Goal: Check status: Check status

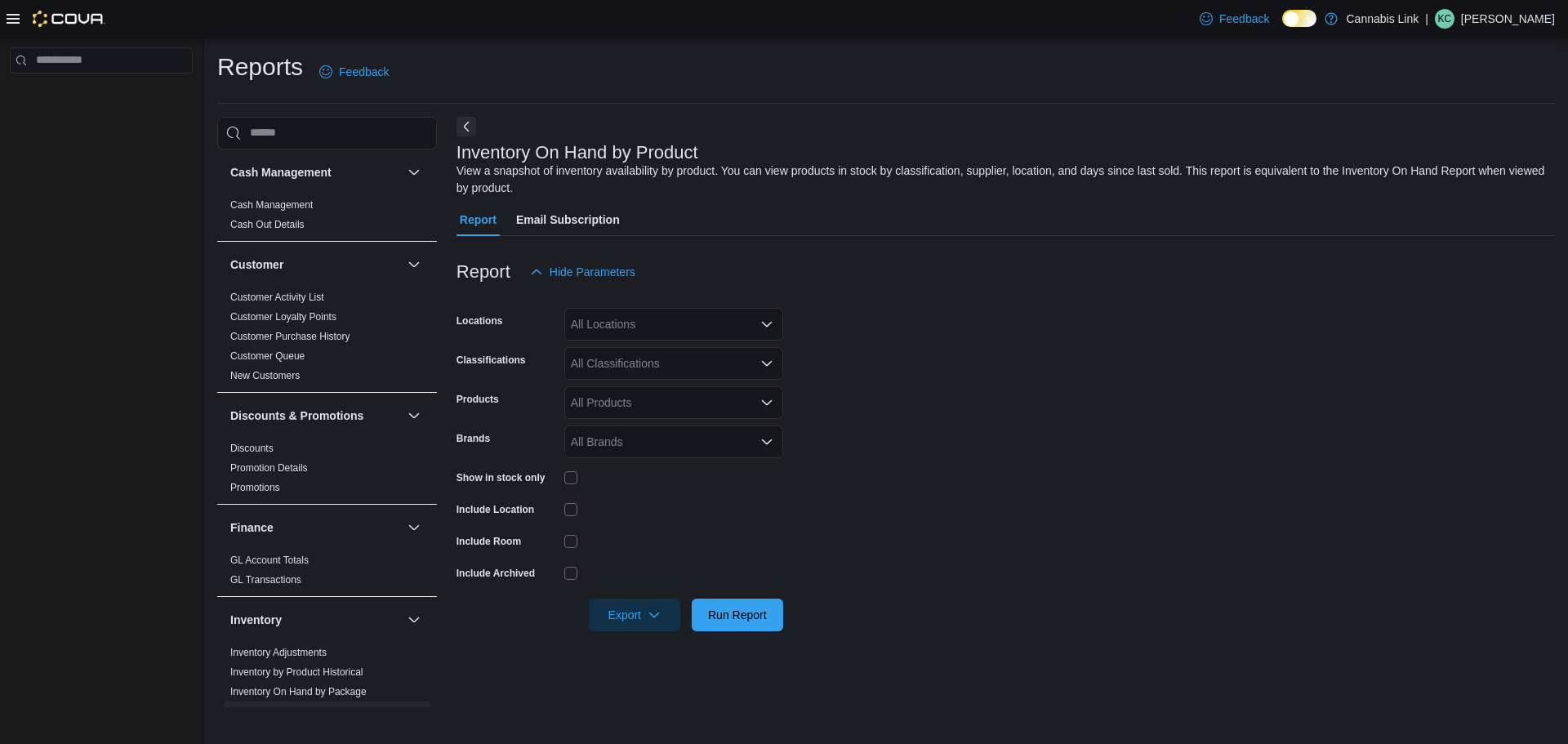
scroll to position [163, 0]
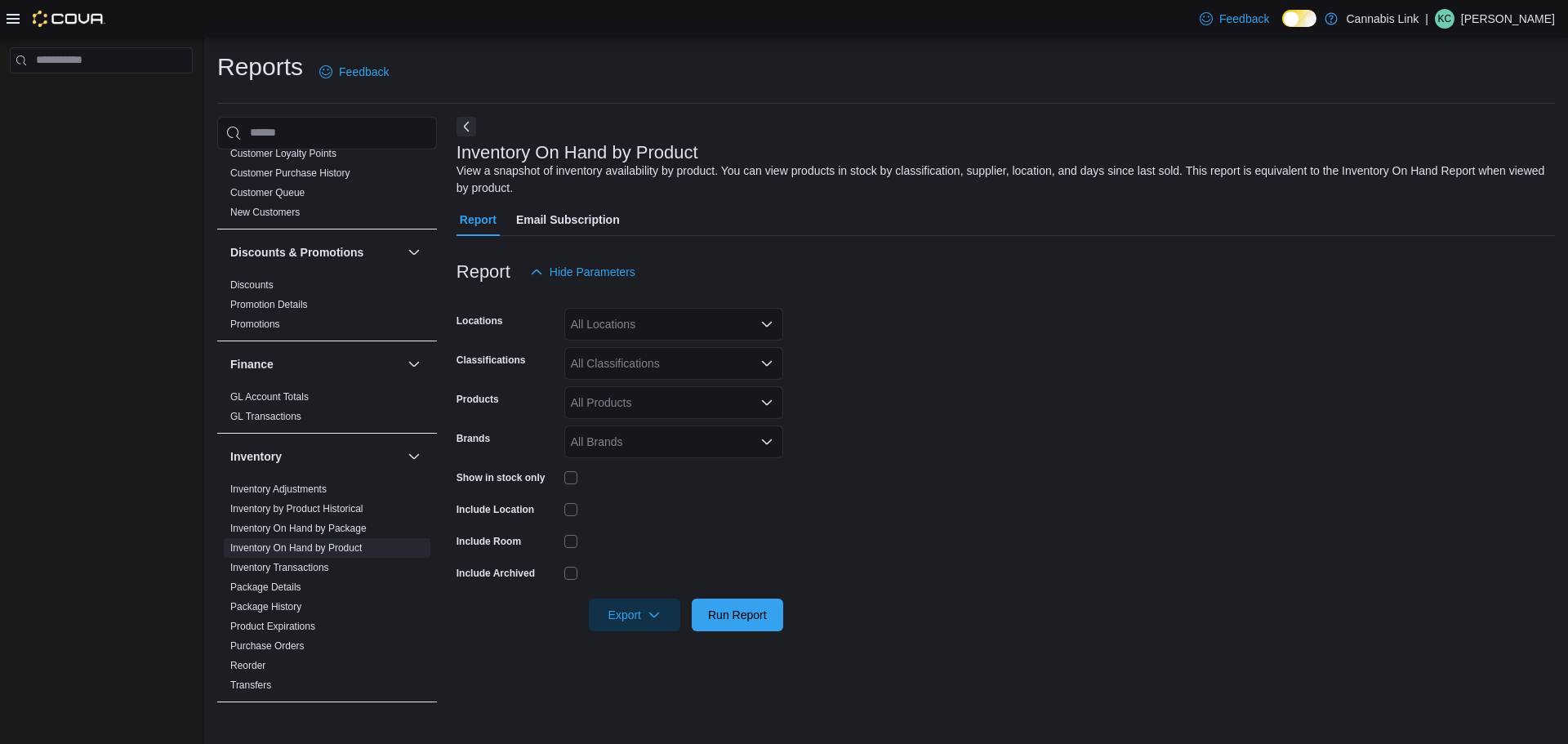
click at [637, 308] on div "All Locations" at bounding box center [673, 324] width 219 height 33
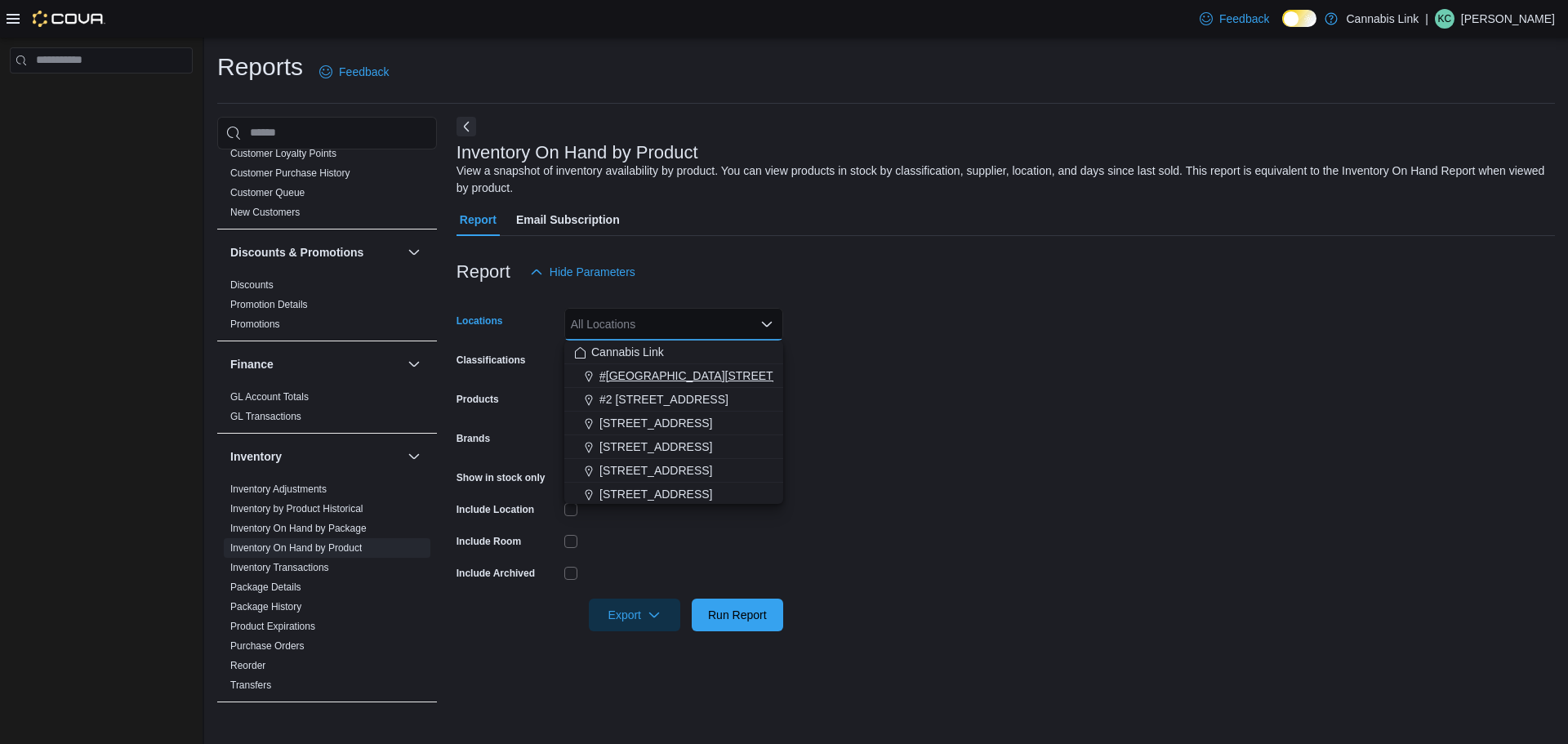
click at [650, 379] on span "#[GEOGRAPHIC_DATA][STREET_ADDRESS]" at bounding box center [719, 375] width 238 height 16
click at [722, 206] on div "Report Email Subscription" at bounding box center [1006, 220] width 1099 height 33
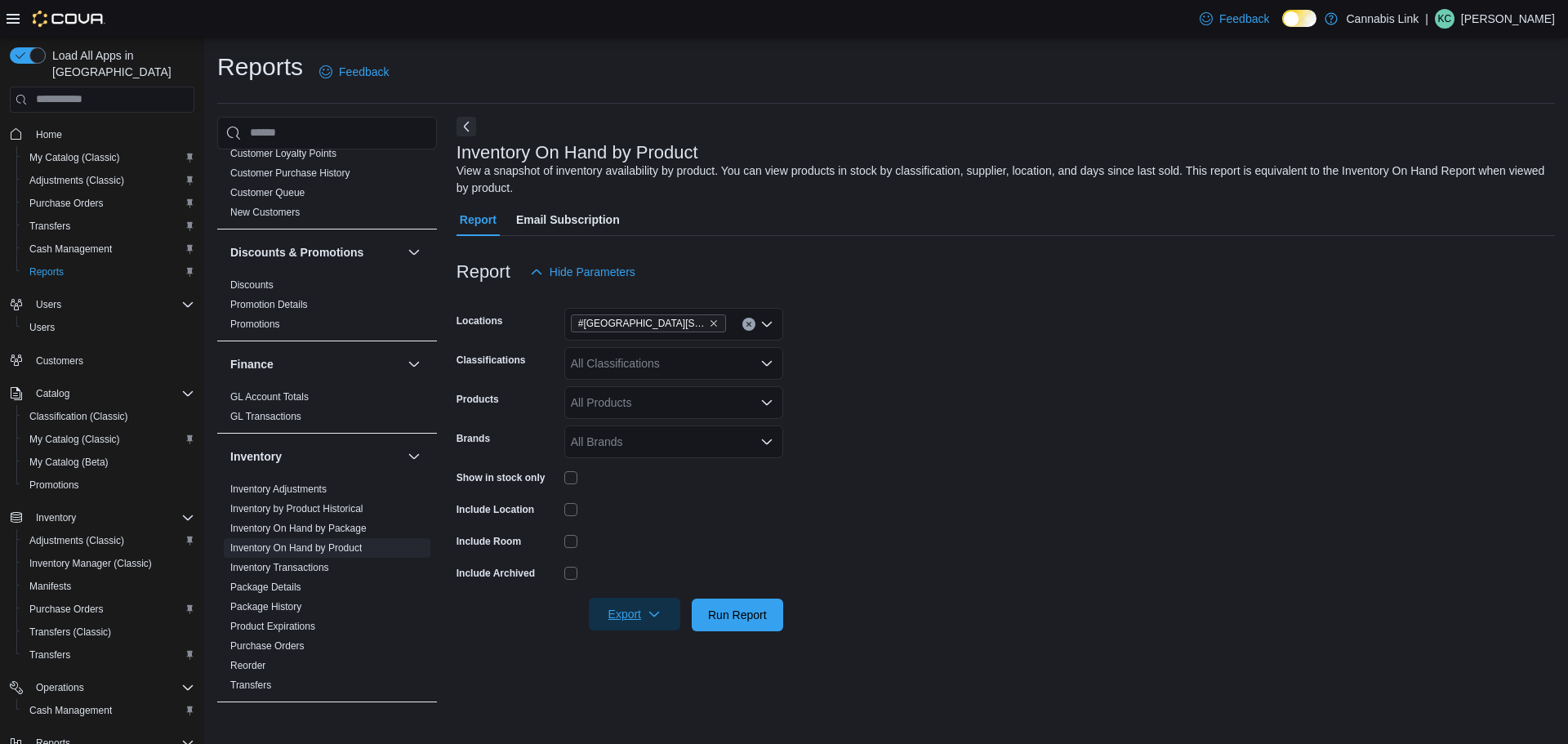
click at [637, 608] on span "Export" at bounding box center [634, 614] width 72 height 33
click at [661, 526] on button "Export to Excel" at bounding box center [637, 517] width 93 height 33
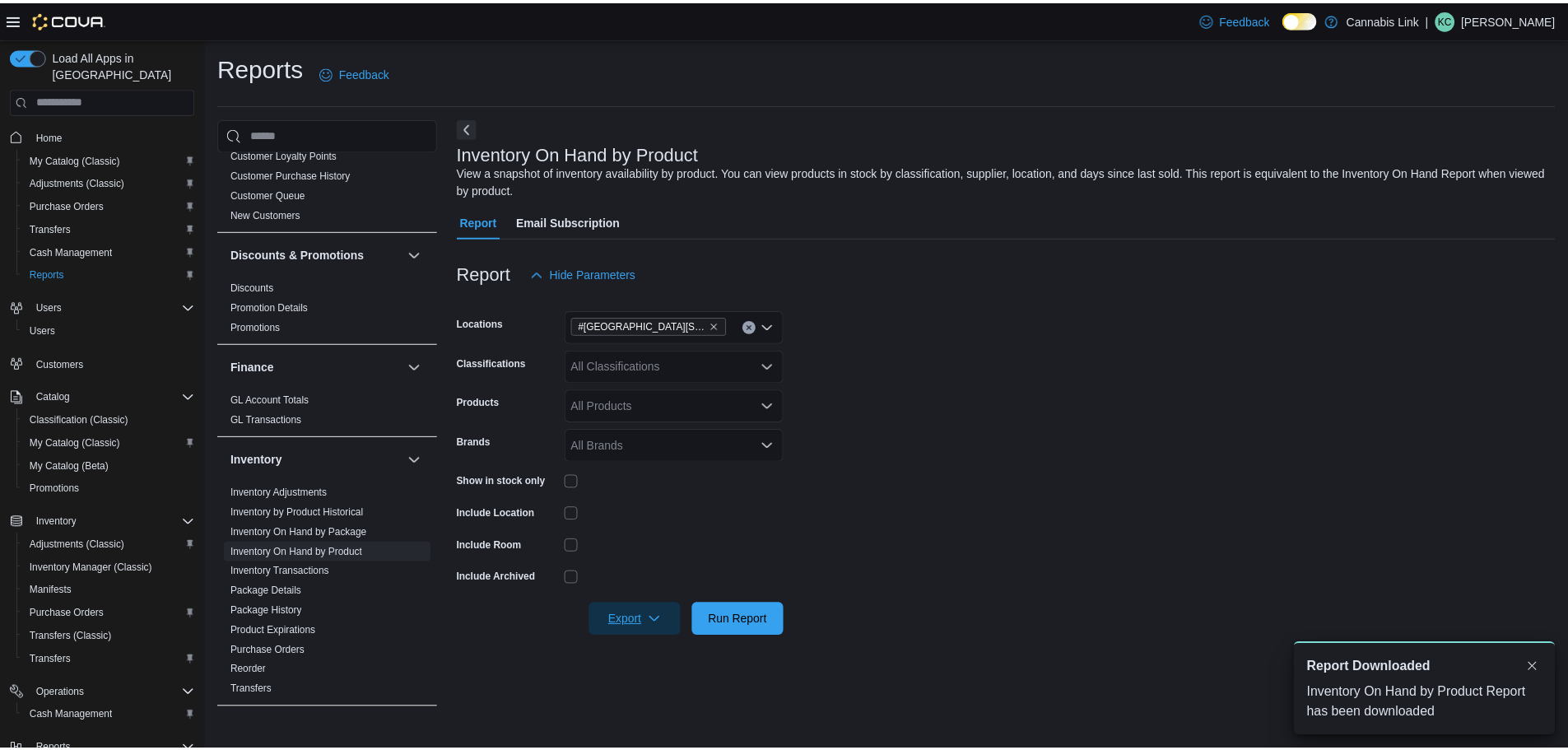
scroll to position [0, 0]
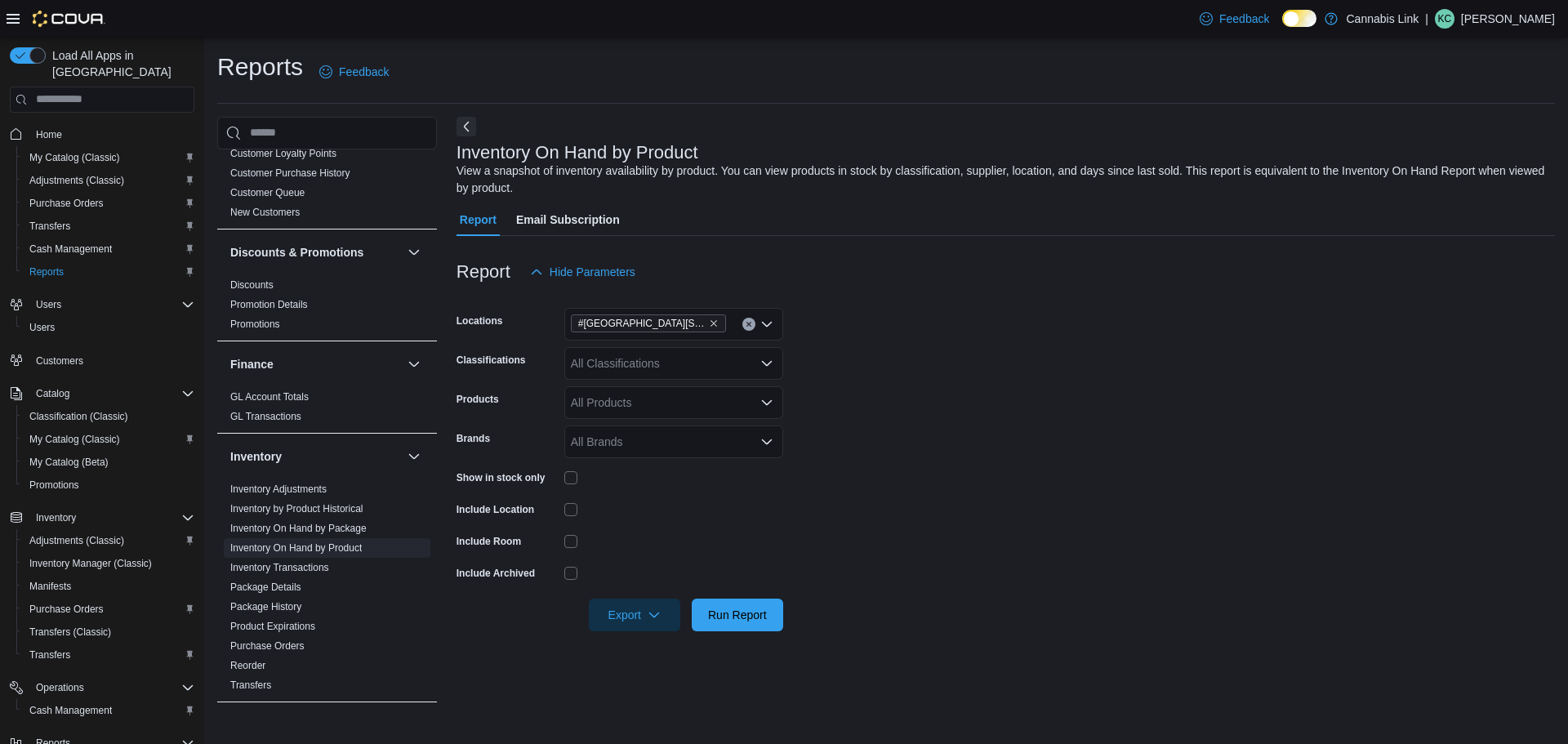
click at [75, 124] on span "Home" at bounding box center [111, 134] width 165 height 20
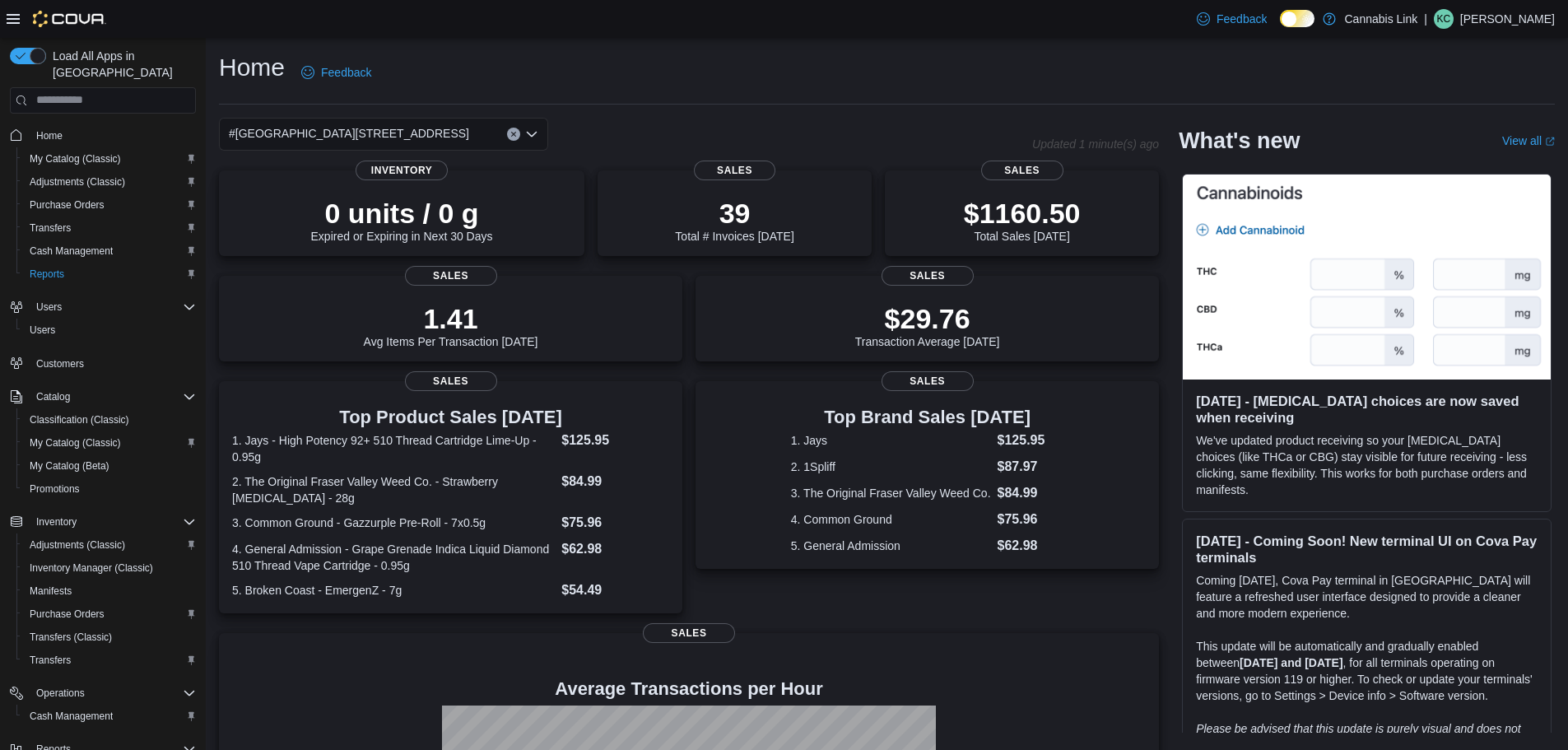
click at [454, 133] on div "#[GEOGRAPHIC_DATA][STREET_ADDRESS]" at bounding box center [383, 134] width 329 height 33
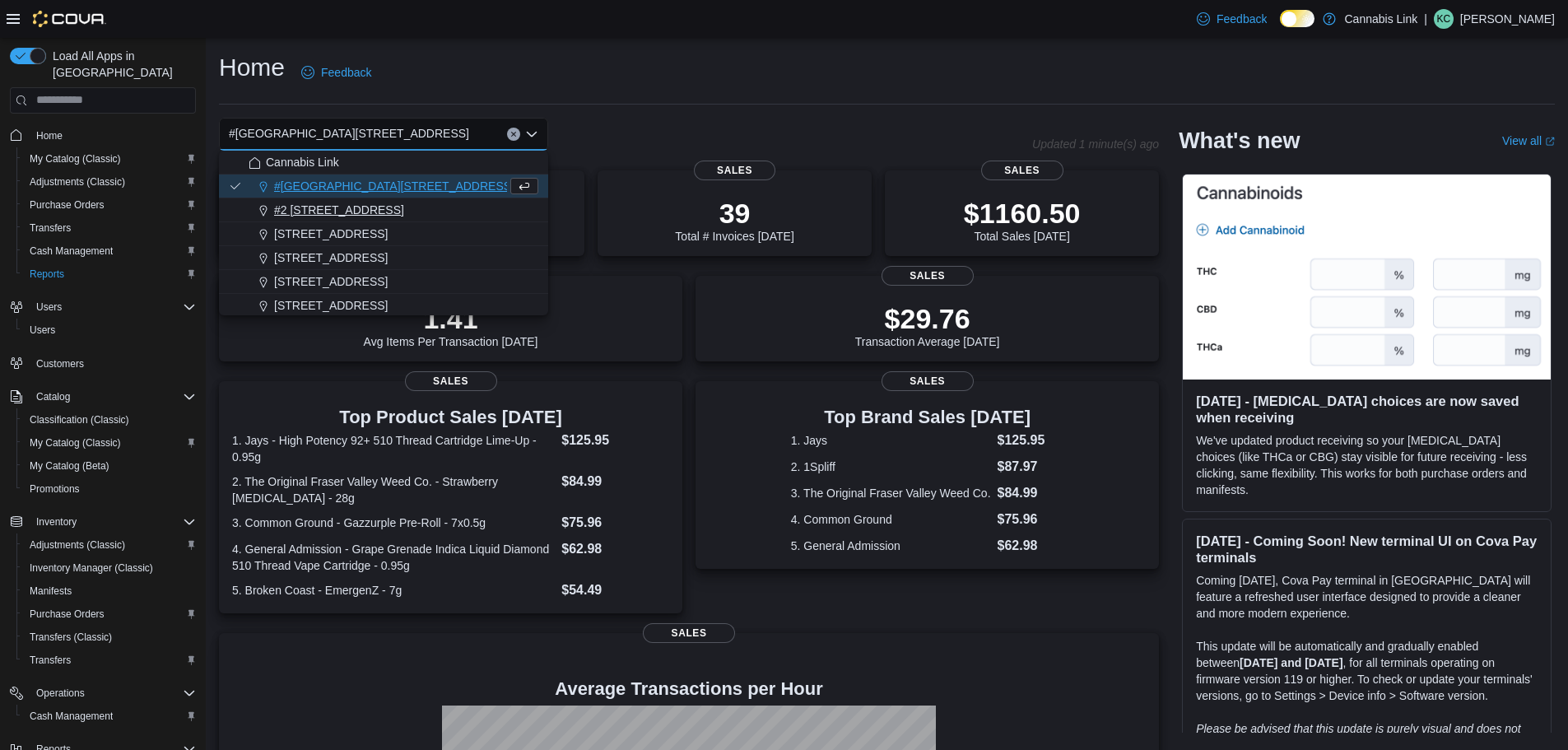
click at [376, 216] on span "#2 1149 Western Rd." at bounding box center [339, 209] width 130 height 16
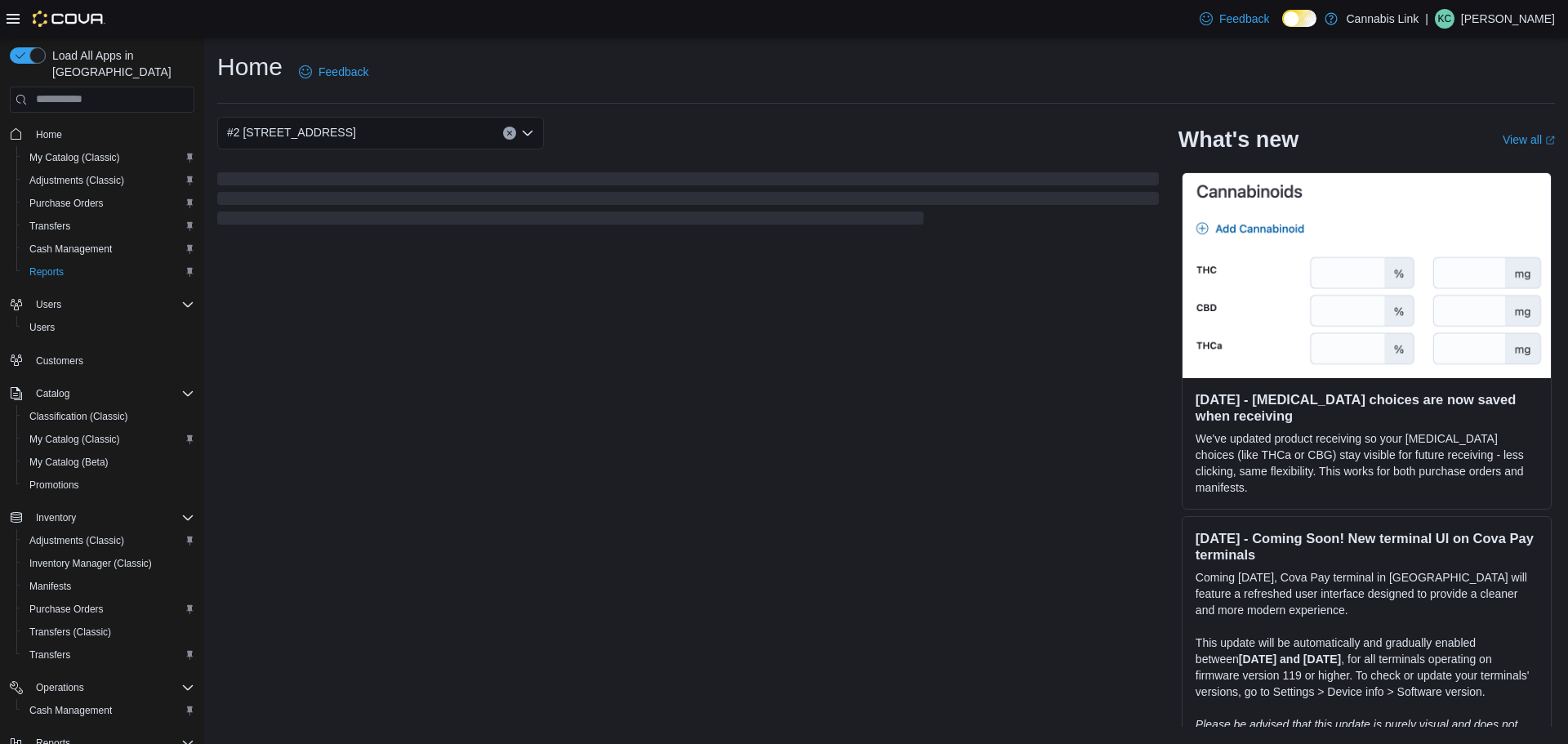
click at [427, 138] on div "#2 1149 Western Rd. Combo box. Selected. #2 1149 Western Rd.. Press Backspace t…" at bounding box center [380, 133] width 327 height 33
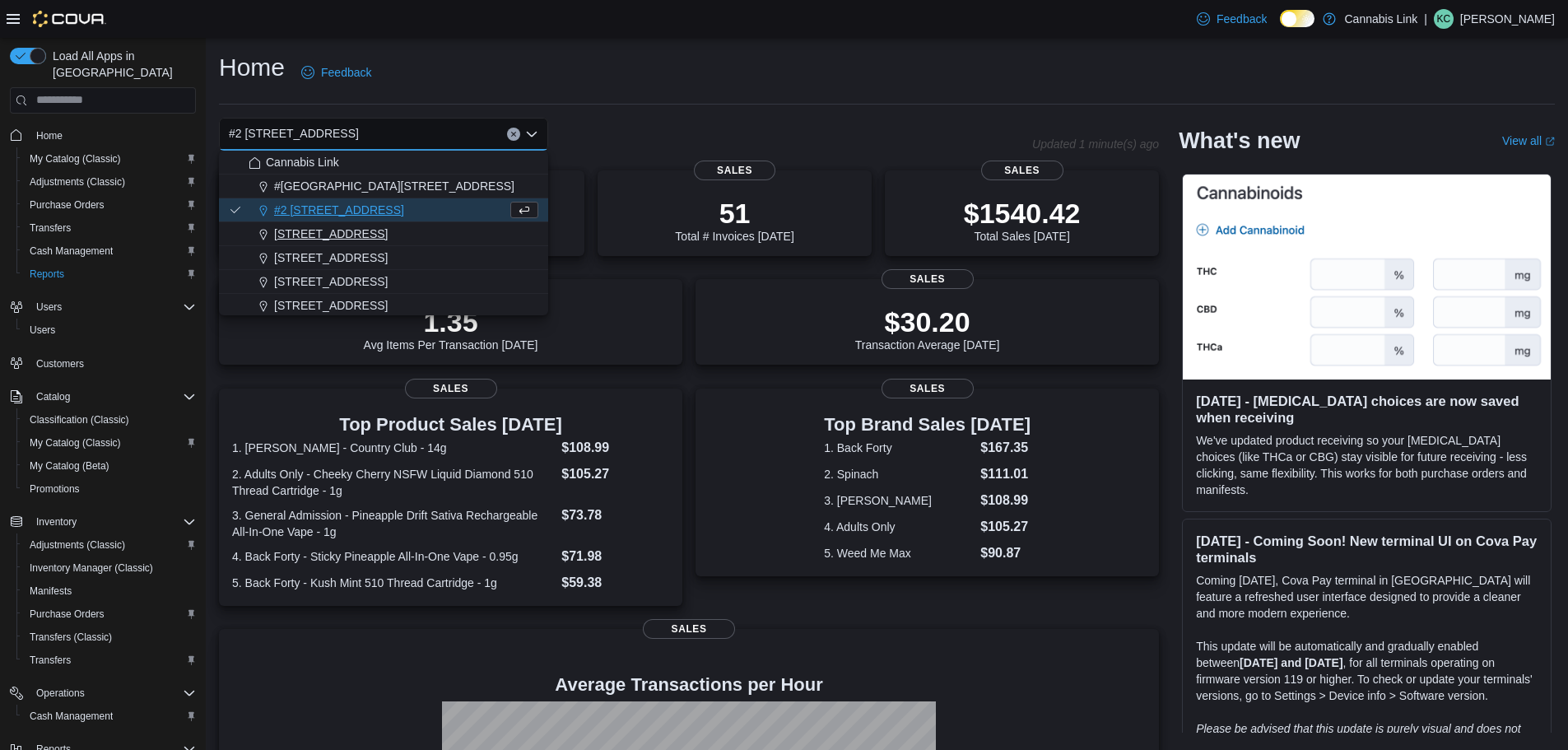
click at [387, 228] on span "1225 Wonderland Road North" at bounding box center [330, 233] width 113 height 16
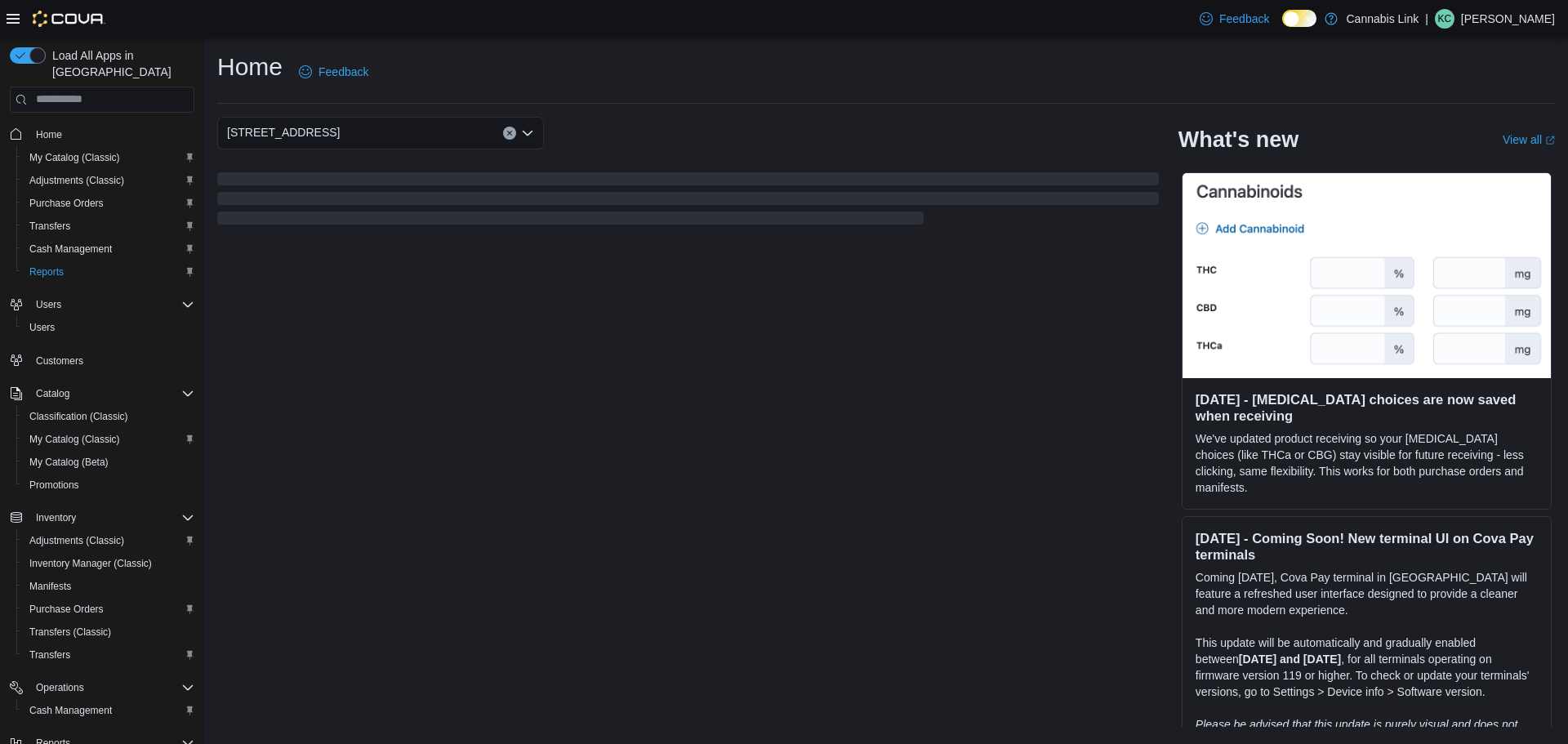
click at [431, 138] on div "1225 Wonderland Road North Combo box. Selected. 1225 Wonderland Road North. Pre…" at bounding box center [380, 133] width 327 height 33
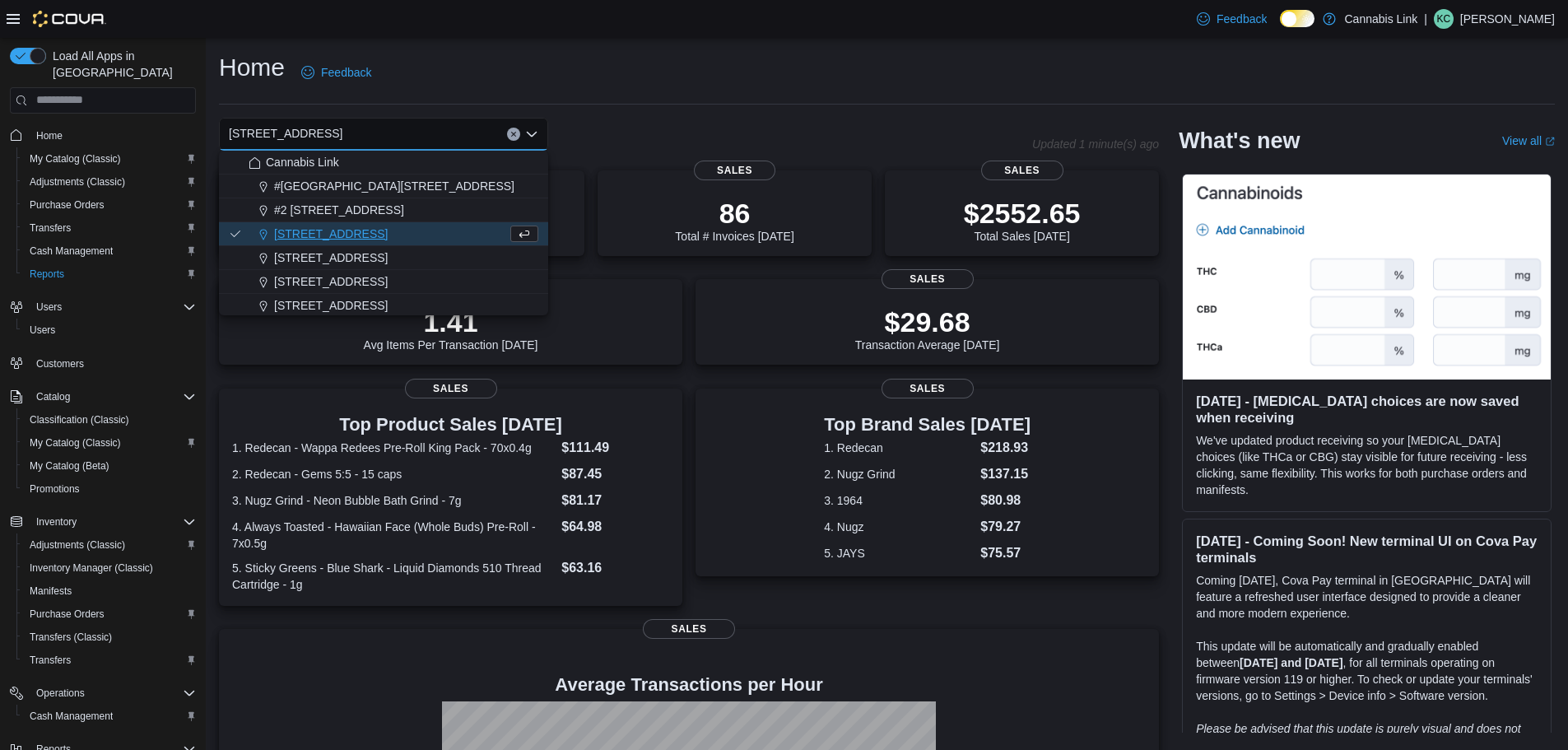
click at [410, 244] on button "1225 Wonderland Road North" at bounding box center [383, 234] width 329 height 24
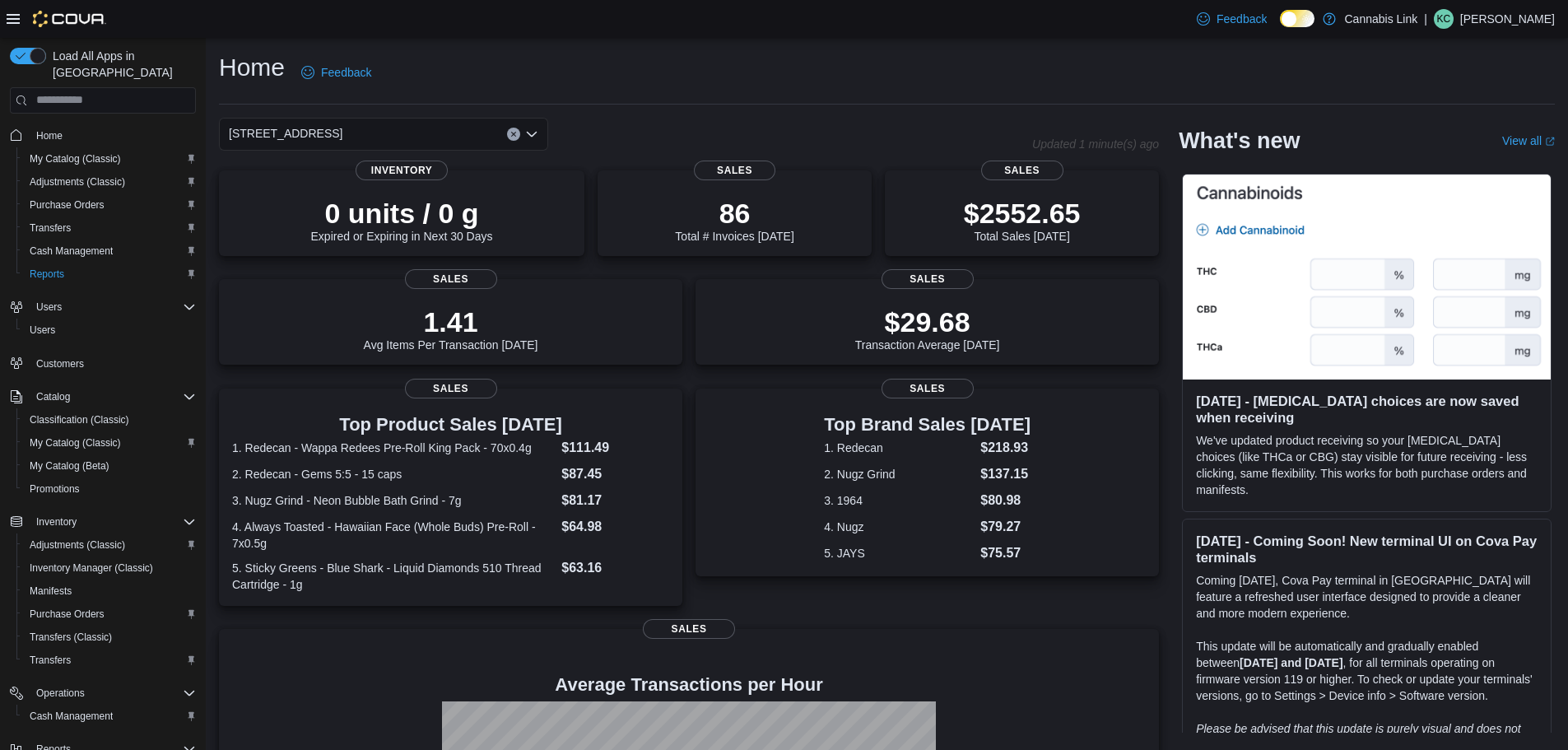
click at [418, 143] on div "1225 Wonderland Road North" at bounding box center [383, 134] width 329 height 33
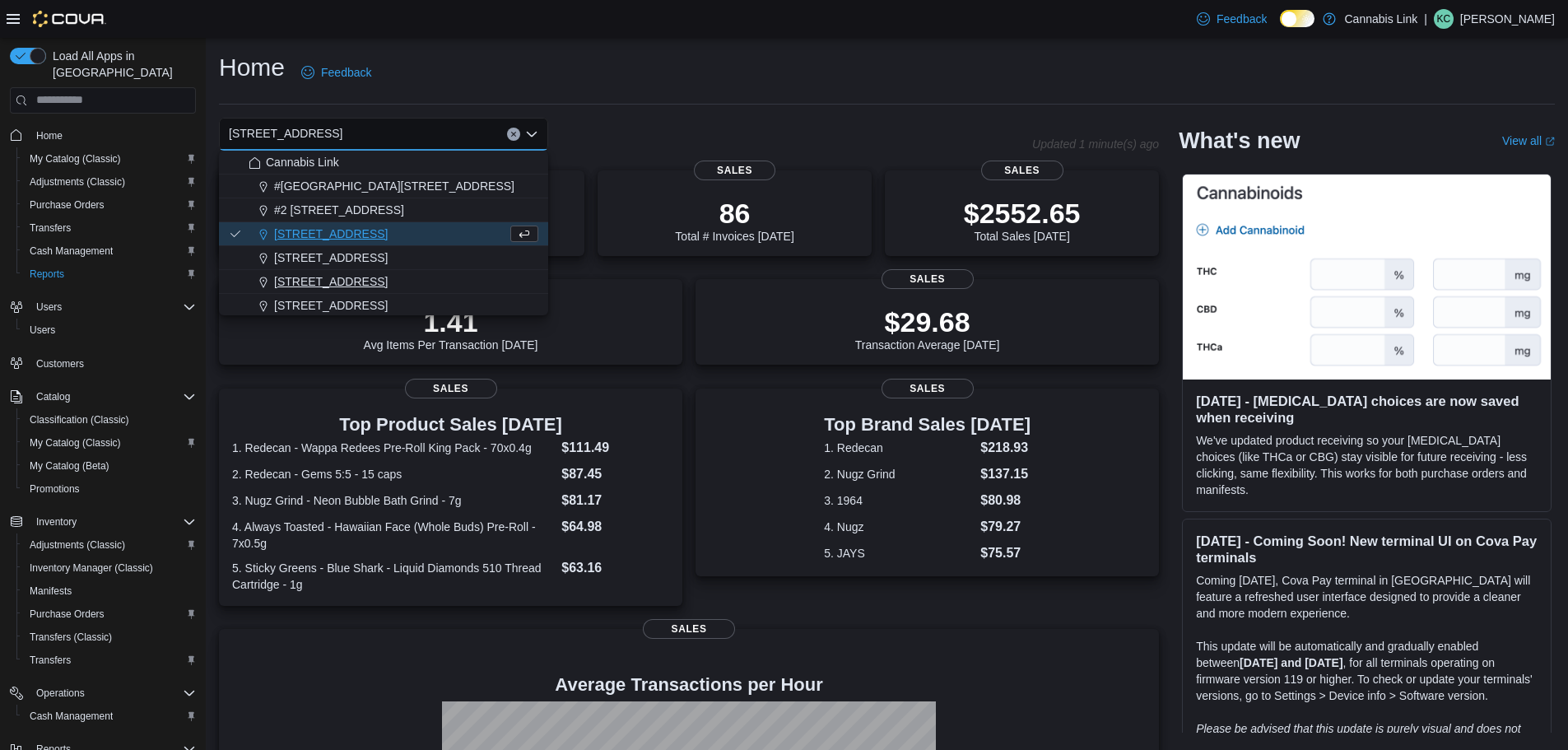
click at [366, 291] on button "390 Springbank Drive" at bounding box center [383, 282] width 329 height 24
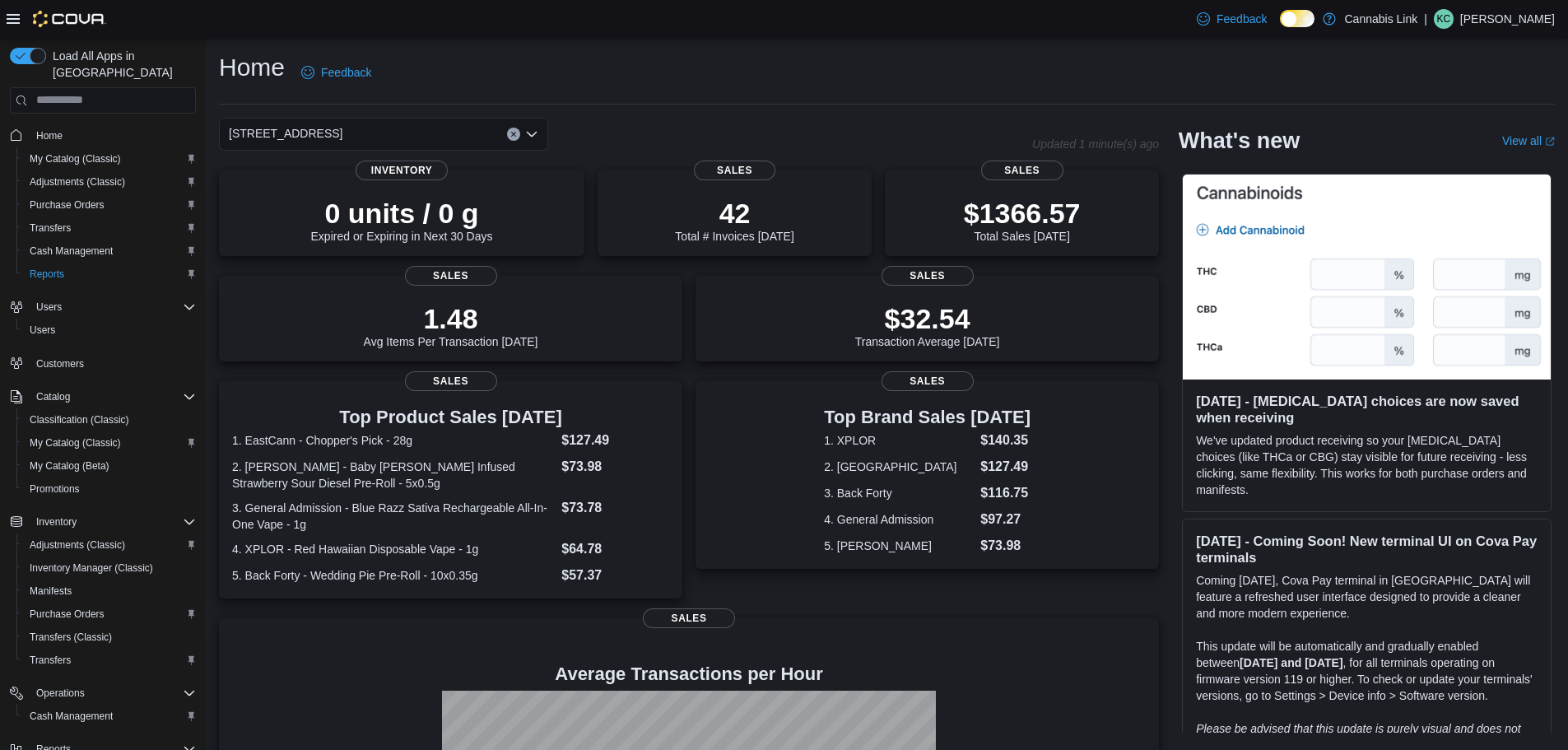
click at [410, 138] on div "390 Springbank Drive" at bounding box center [383, 134] width 329 height 33
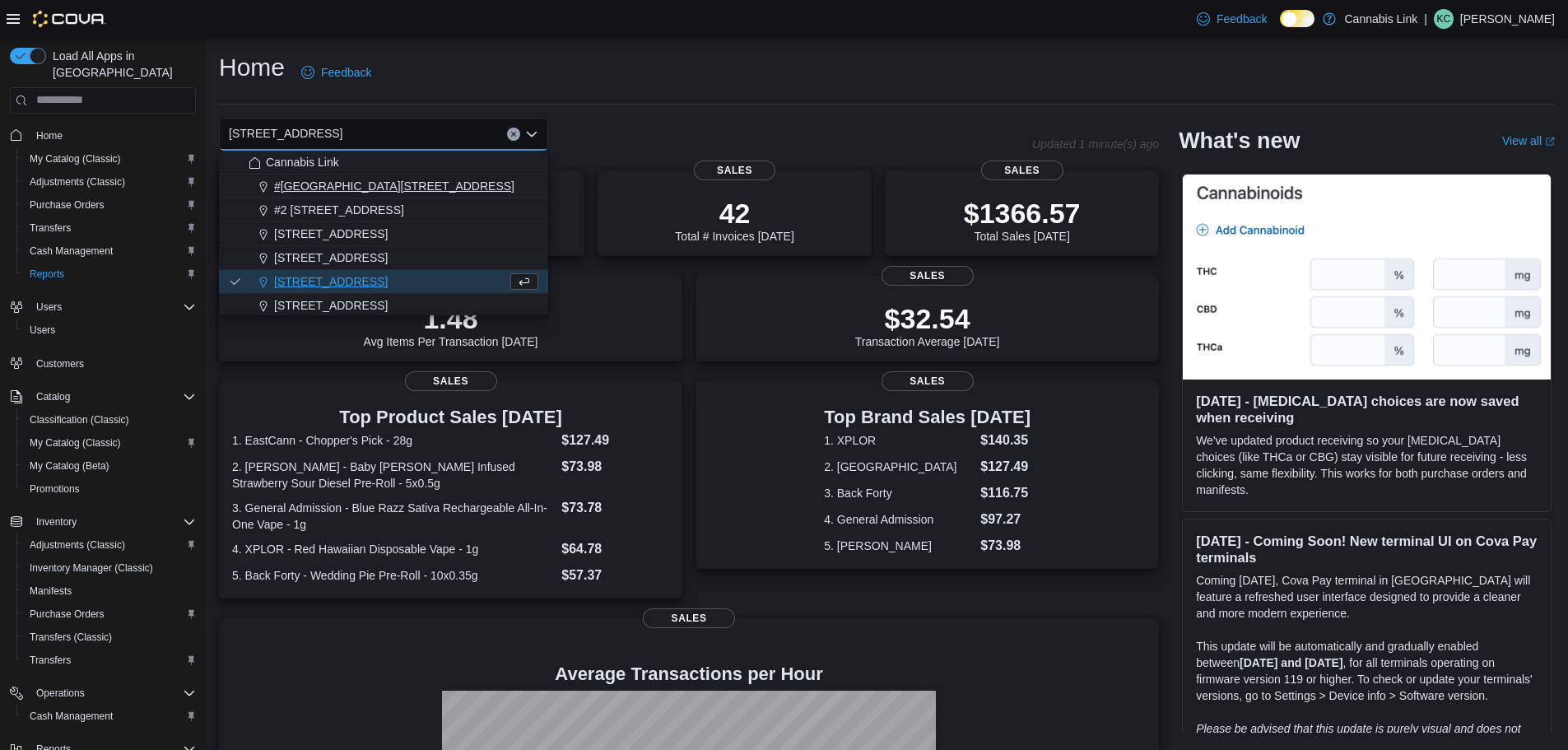
click at [411, 185] on span "#[GEOGRAPHIC_DATA][STREET_ADDRESS]" at bounding box center [394, 186] width 240 height 16
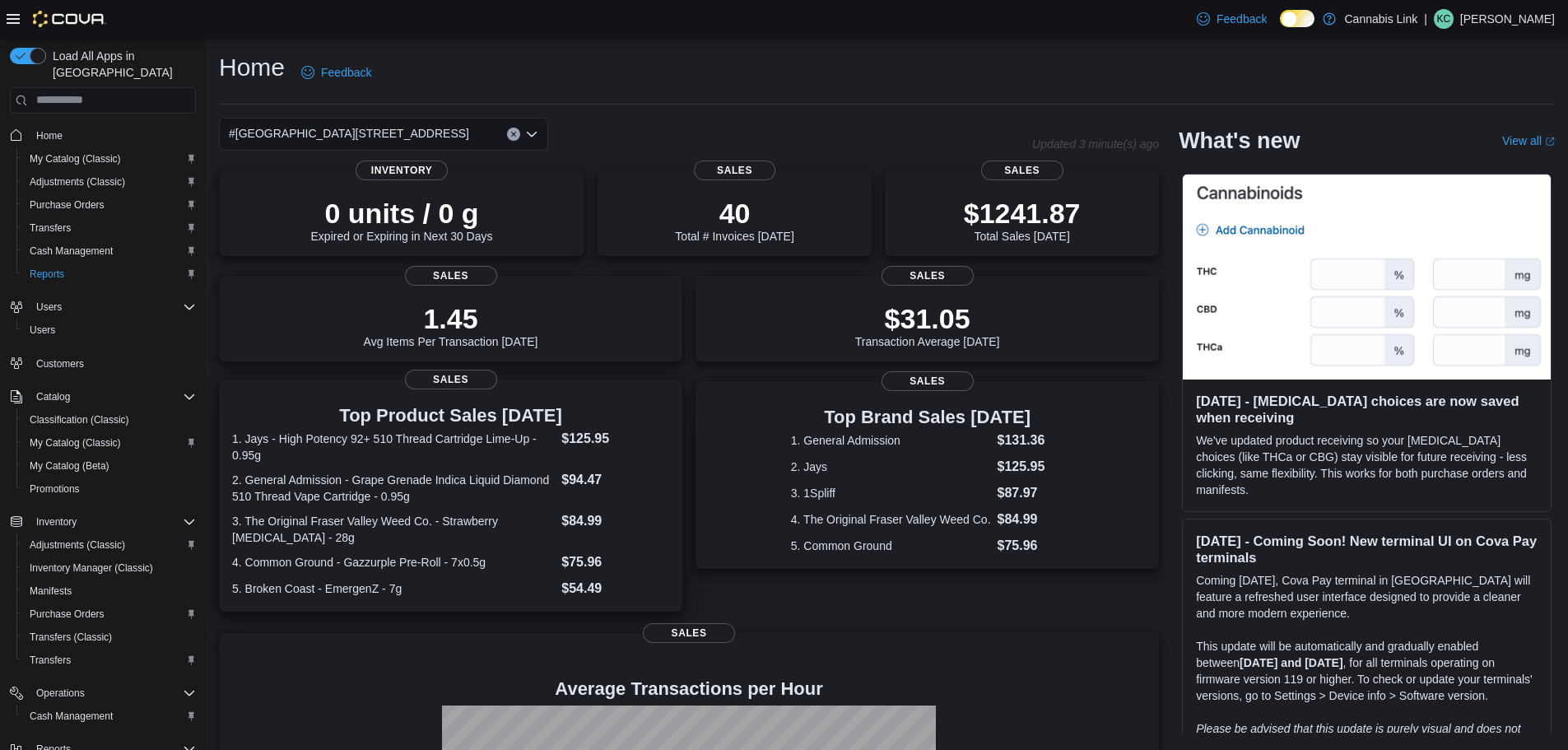
scroll to position [229, 0]
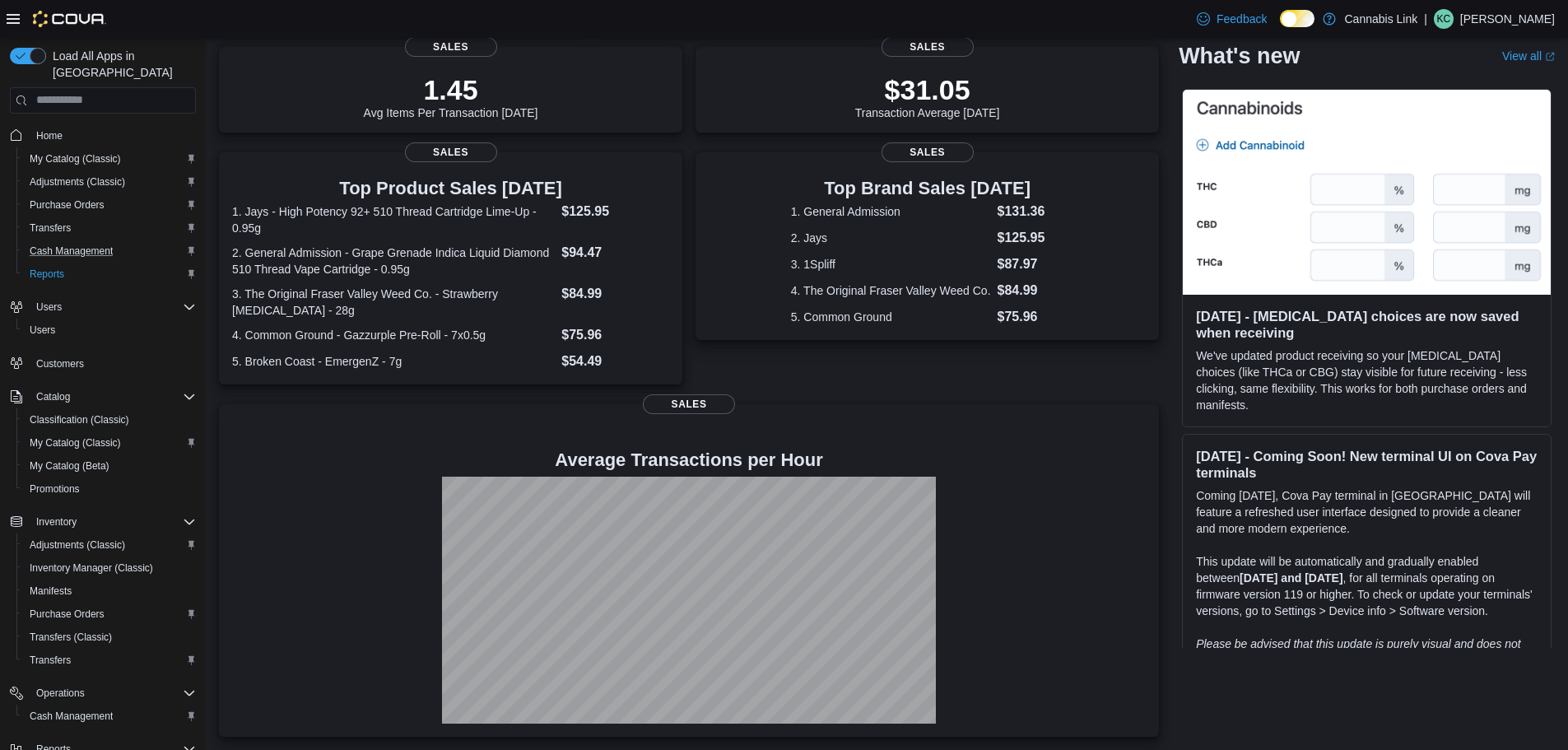
click at [77, 239] on button "Cash Management" at bounding box center [109, 250] width 186 height 23
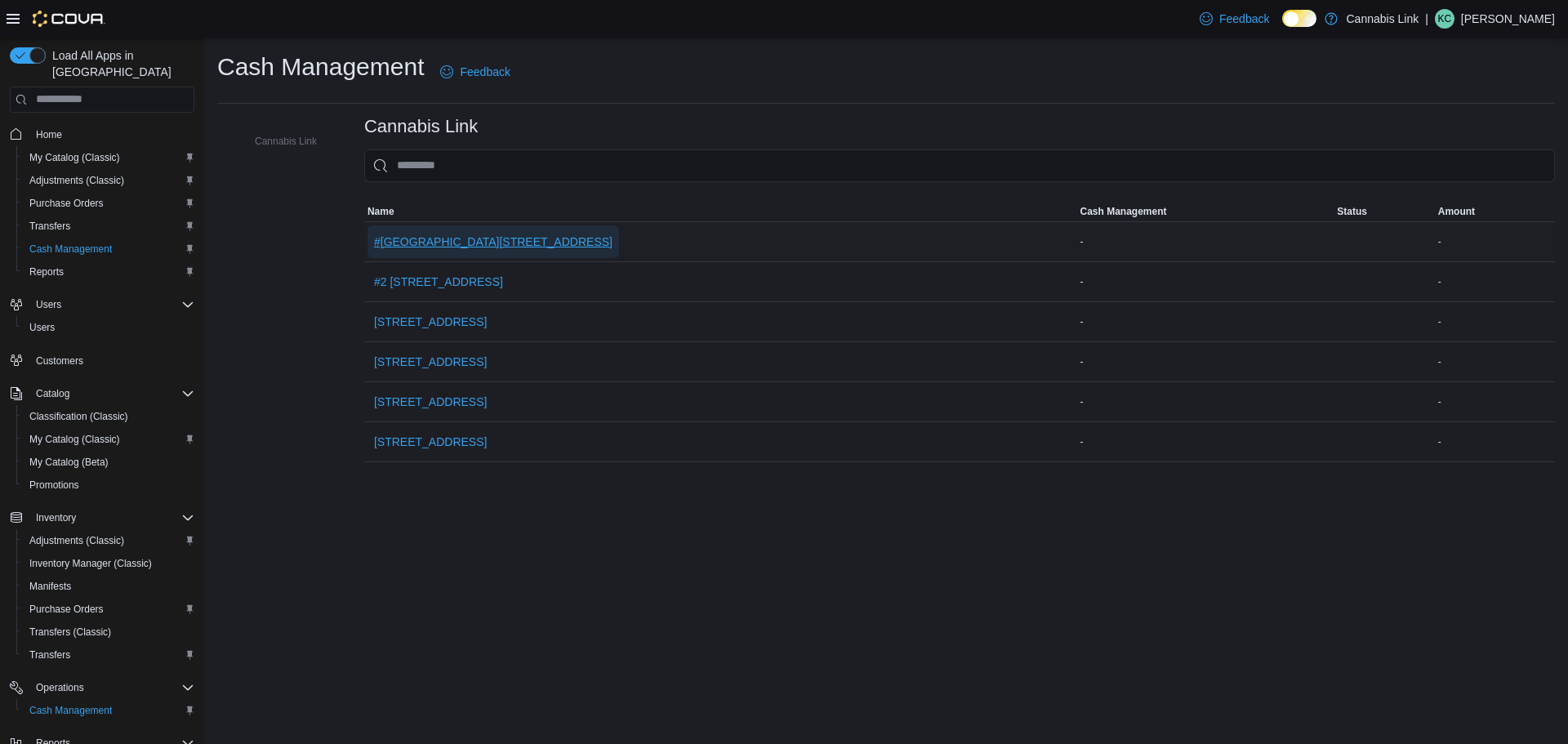
click at [517, 242] on span "#[GEOGRAPHIC_DATA][STREET_ADDRESS]" at bounding box center [493, 242] width 238 height 16
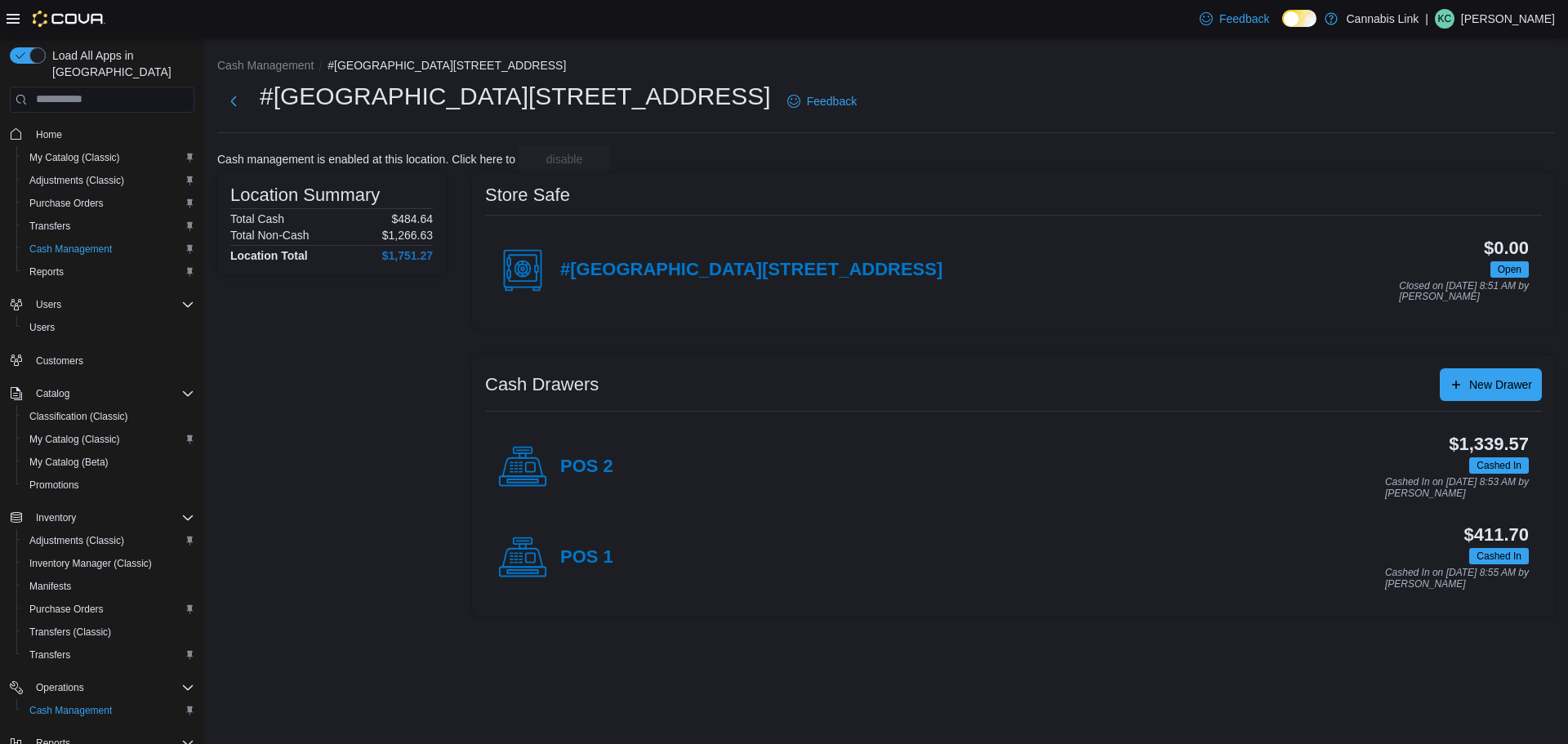
click at [600, 571] on div "POS 1" at bounding box center [556, 557] width 115 height 49
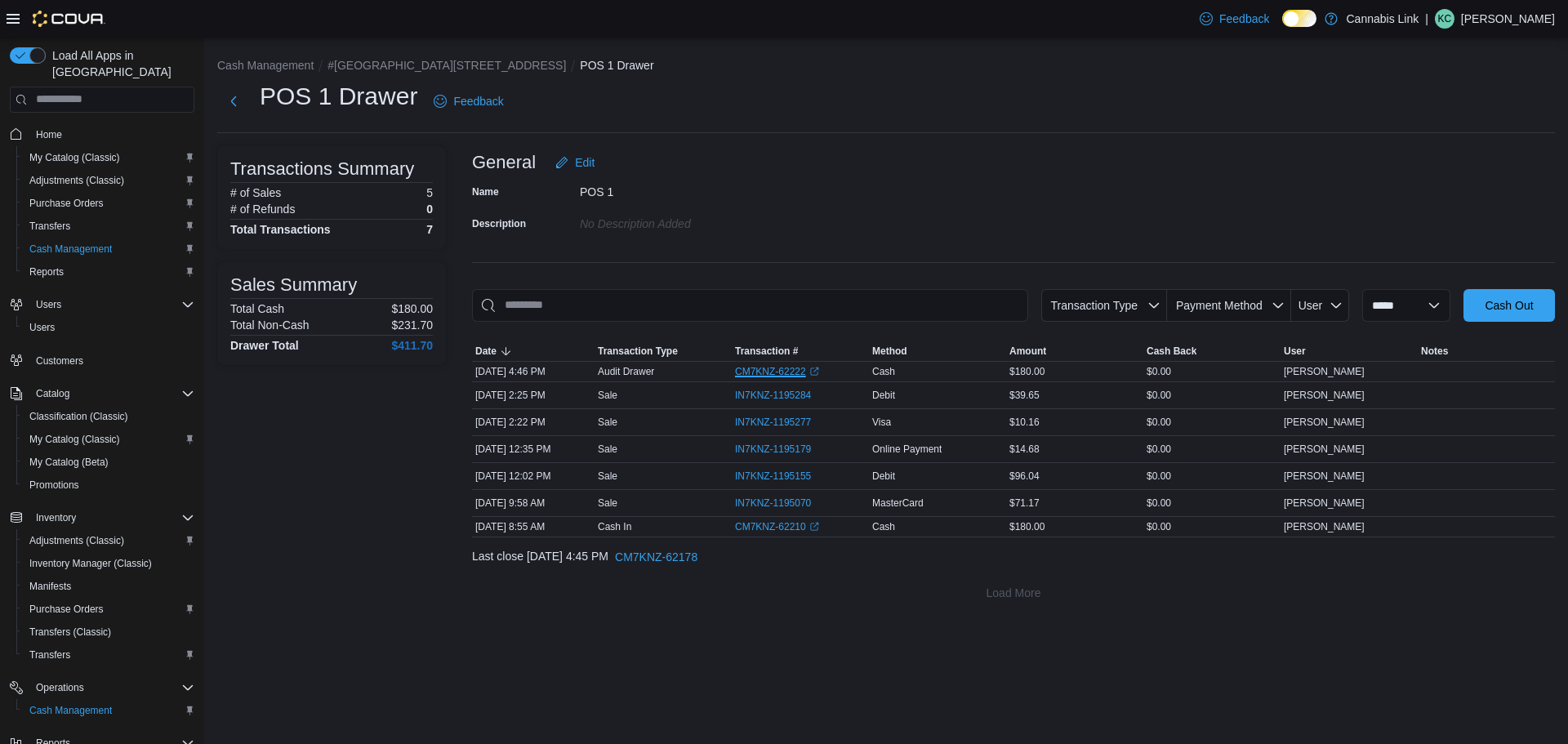
click at [806, 372] on link "CM7KNZ-62222 (opens in a new tab or window)" at bounding box center [777, 371] width 84 height 13
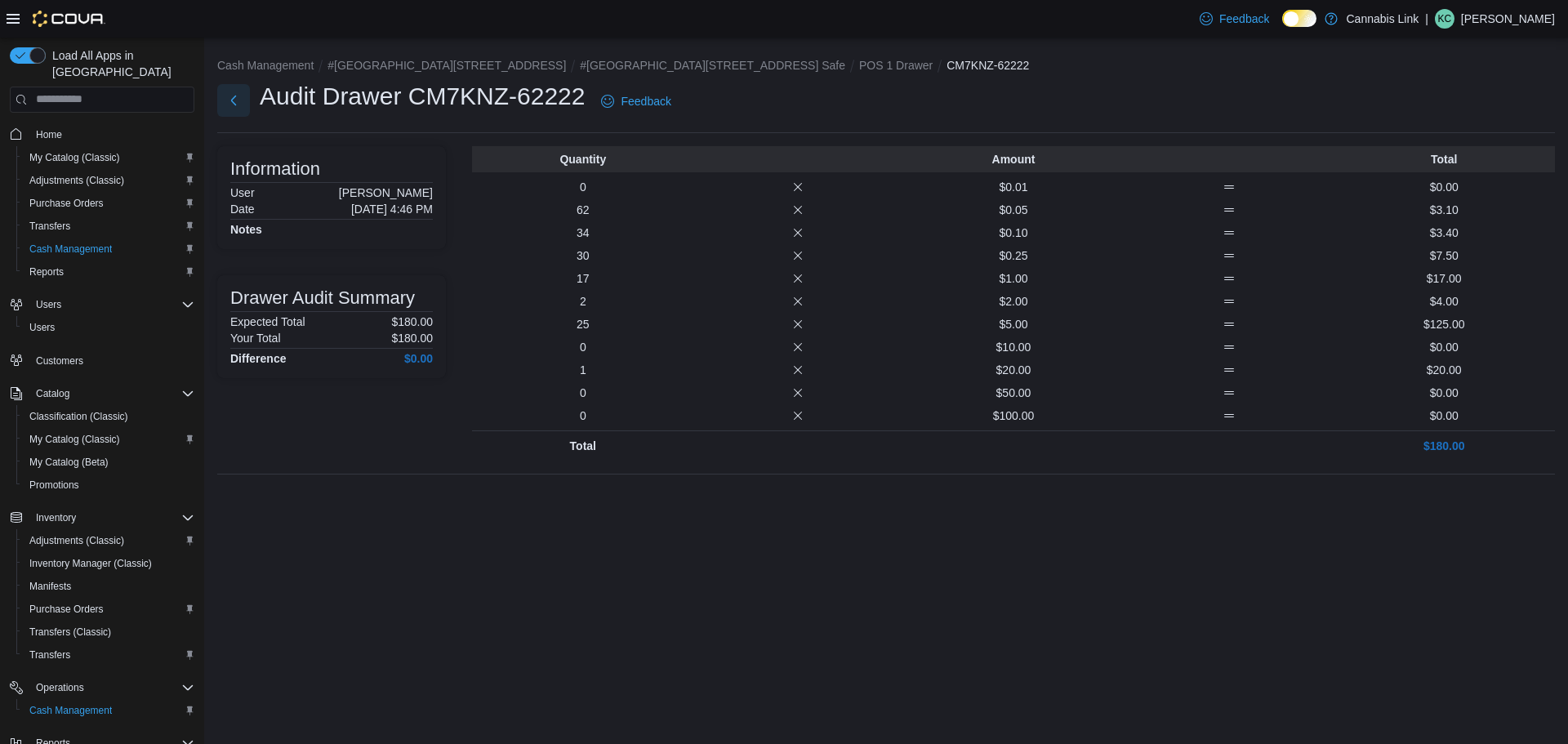
click at [233, 100] on button "Next" at bounding box center [233, 100] width 33 height 33
